Goal: Transaction & Acquisition: Purchase product/service

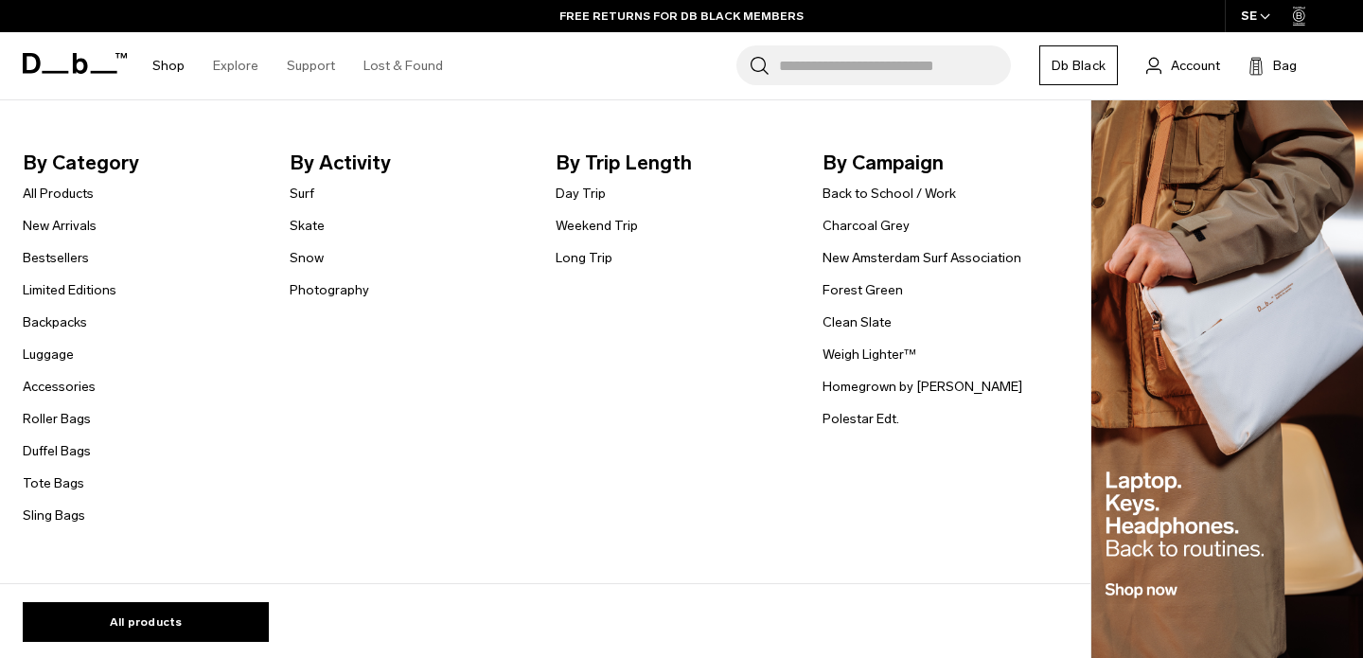
click at [74, 360] on li "Luggage" at bounding box center [70, 354] width 94 height 23
click at [64, 360] on link "Luggage" at bounding box center [48, 355] width 51 height 20
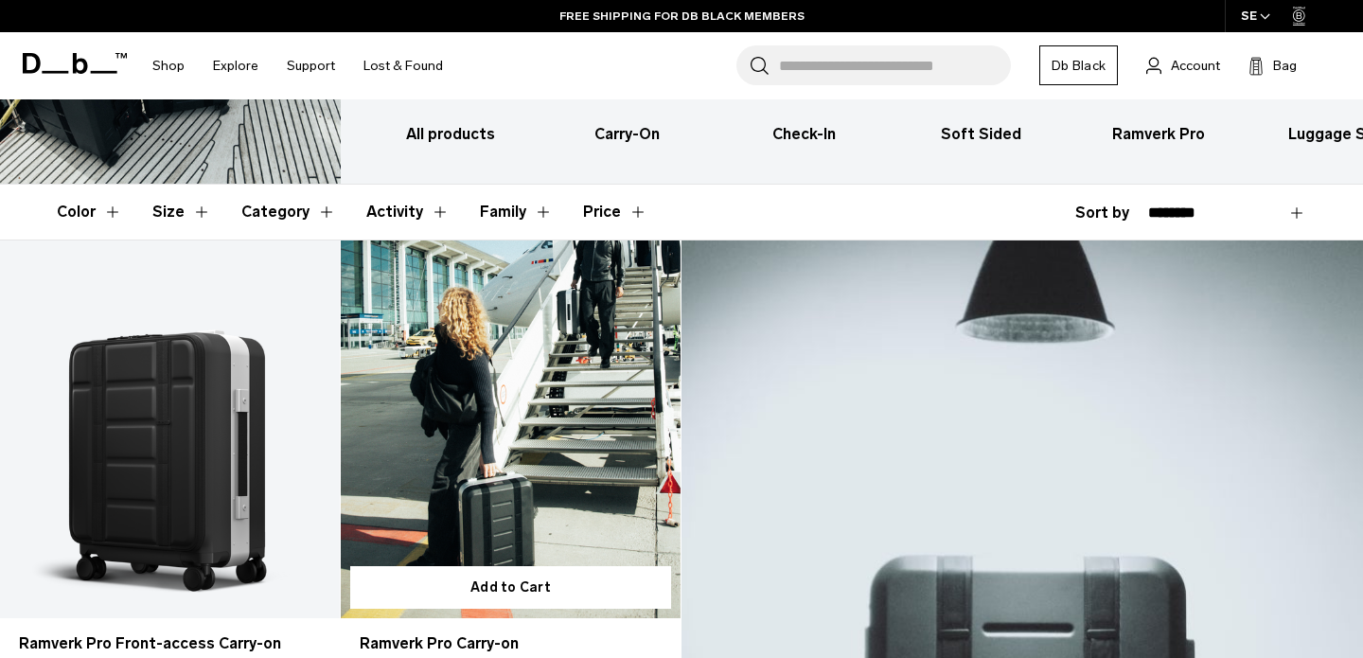
scroll to position [418, 0]
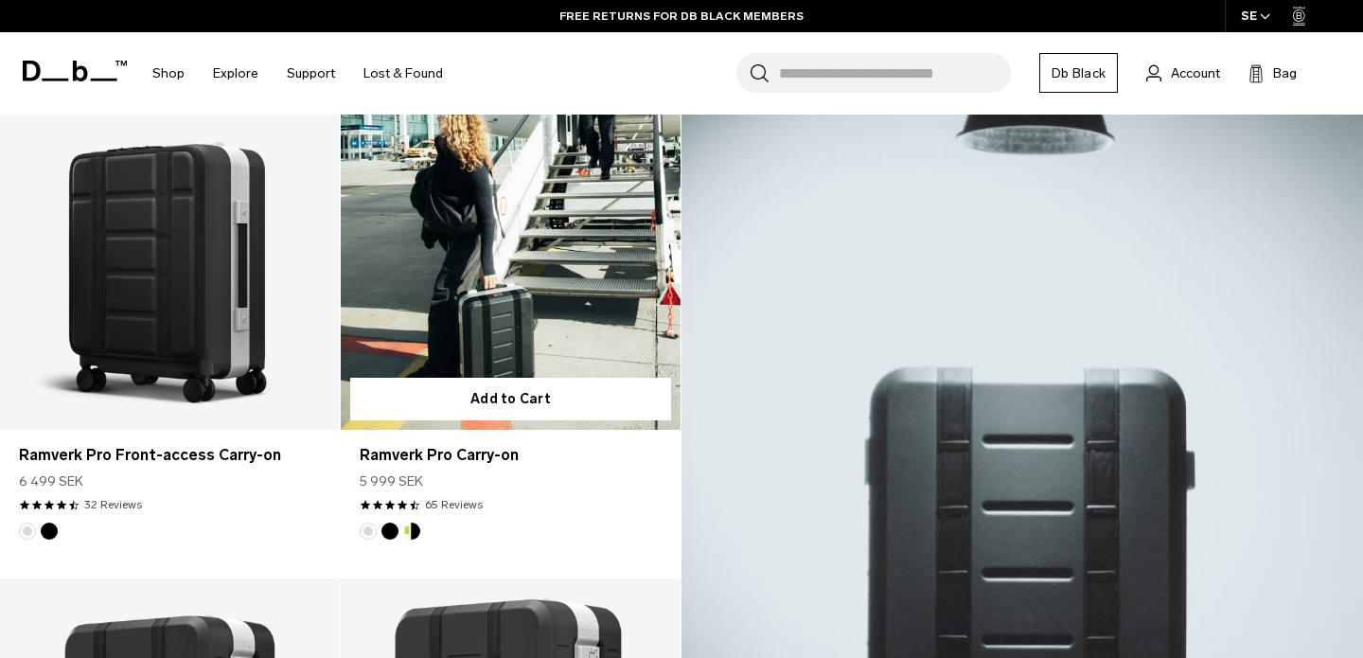
click at [540, 303] on link "Ramverk Pro Carry-on" at bounding box center [511, 241] width 340 height 378
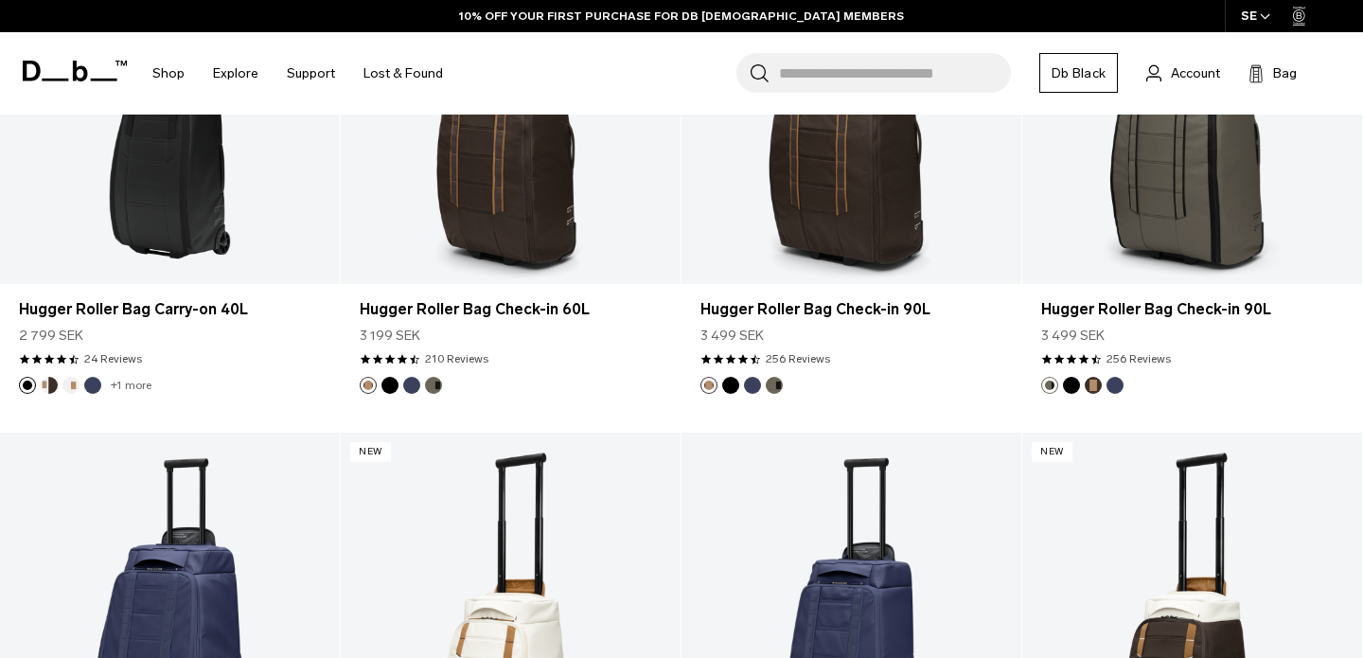
scroll to position [5234, 0]
